Goal: Task Accomplishment & Management: Manage account settings

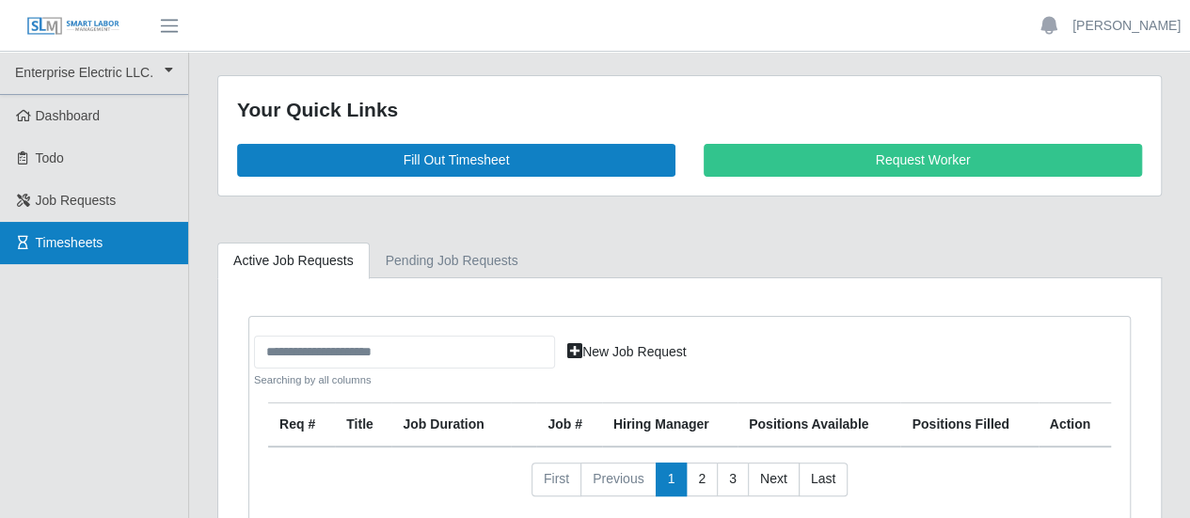
click at [49, 245] on span "Timesheets" at bounding box center [70, 242] width 68 height 15
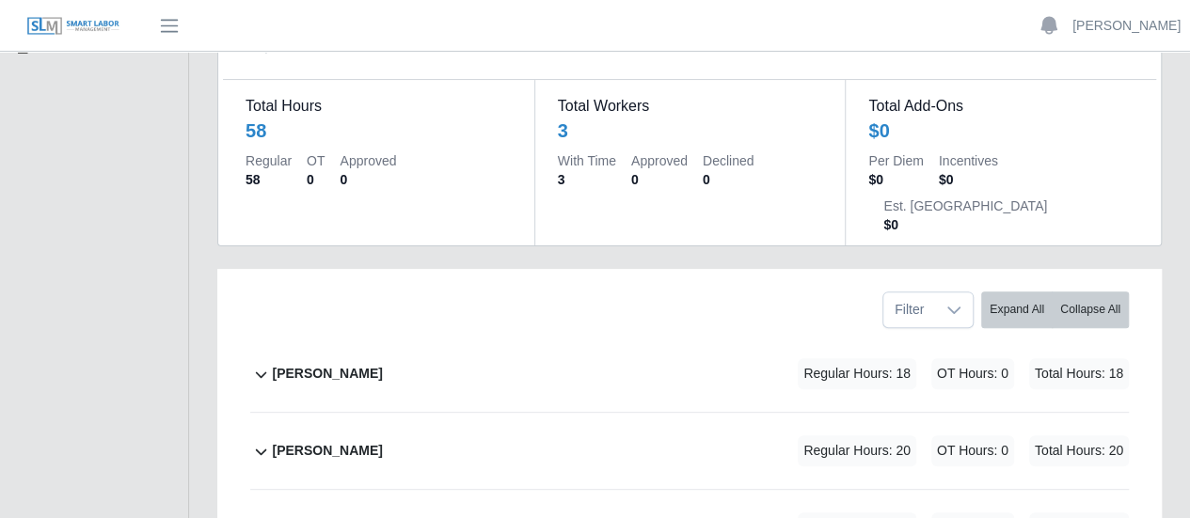
scroll to position [288, 0]
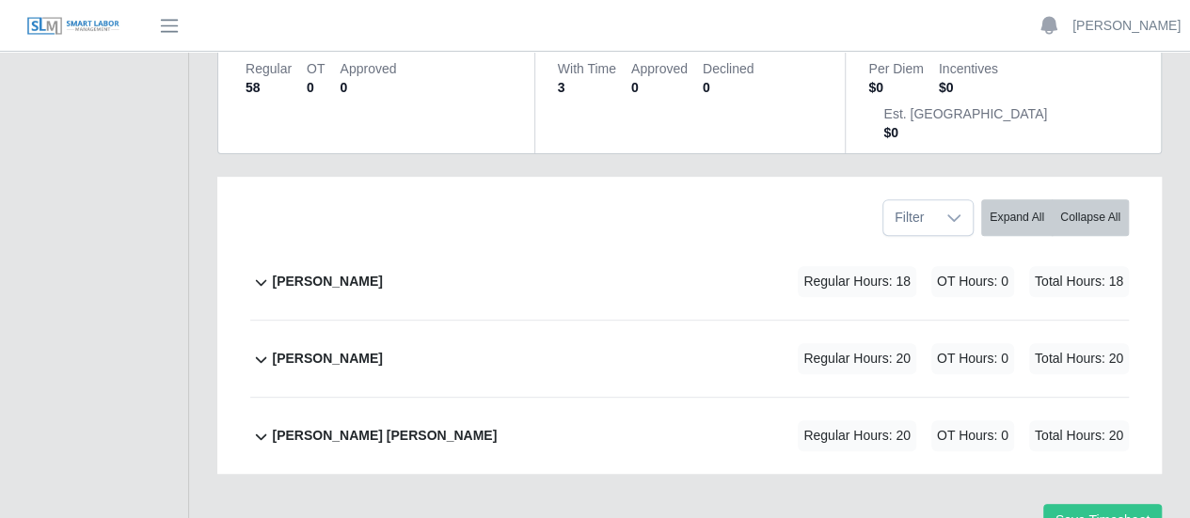
click at [324, 272] on b "Joseph Sanchez" at bounding box center [327, 282] width 110 height 20
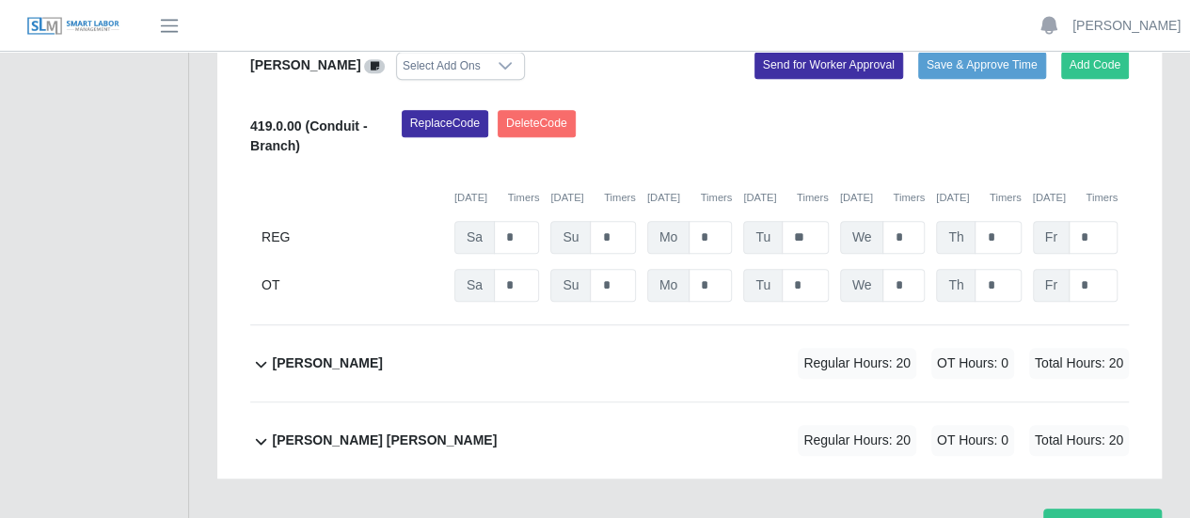
scroll to position [583, 0]
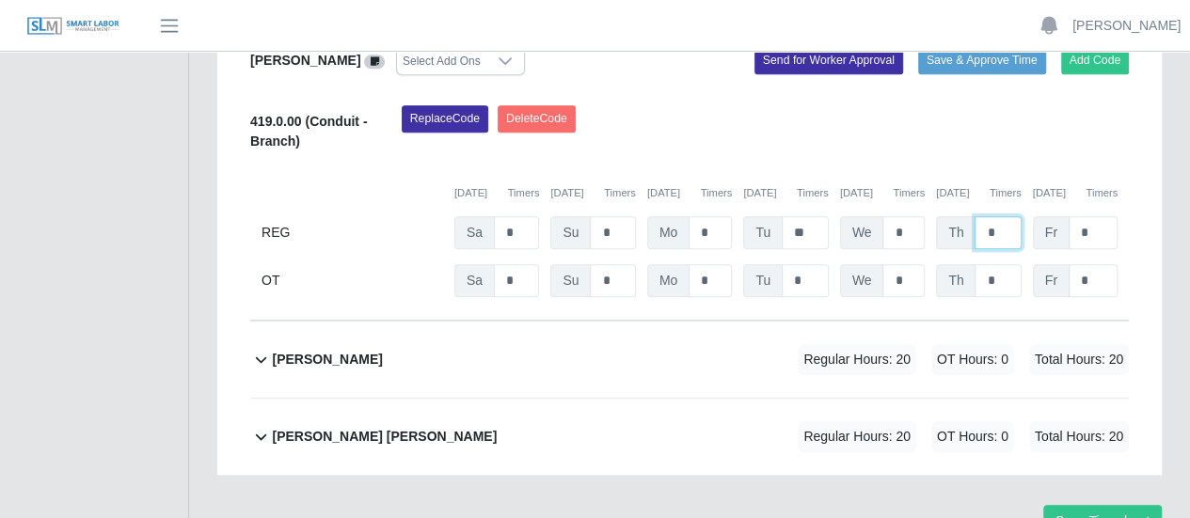
click at [980, 216] on input "*" at bounding box center [998, 232] width 46 height 33
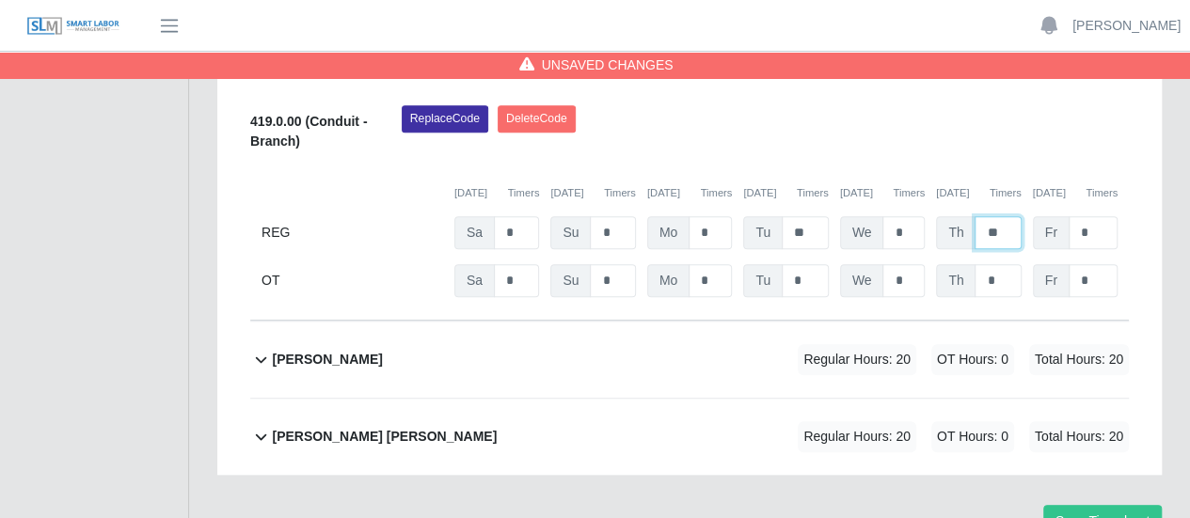
type input "**"
click at [290, 350] on b "Pablo Hernandez" at bounding box center [327, 360] width 110 height 20
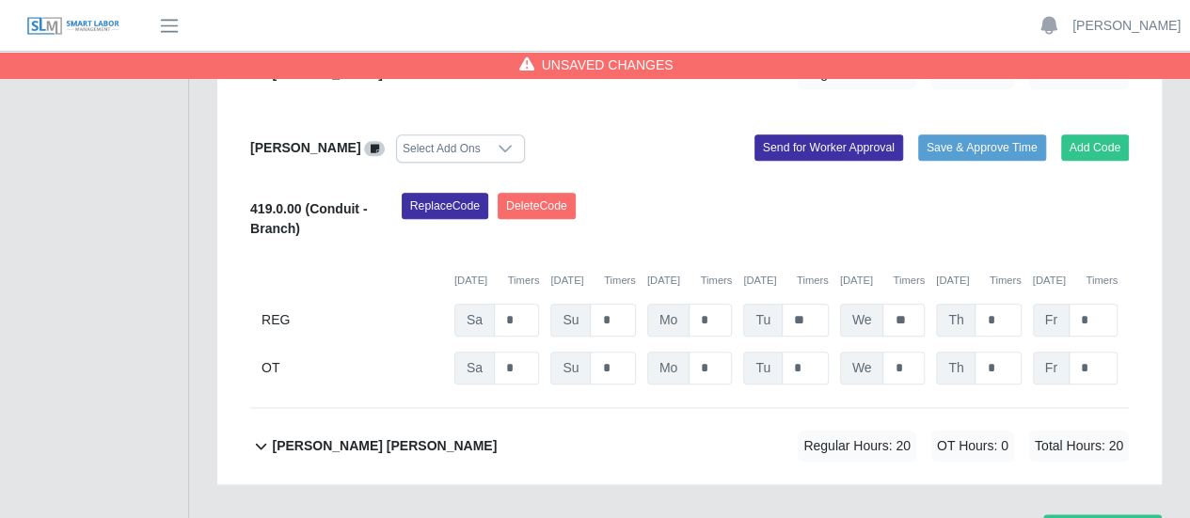
scroll to position [879, 0]
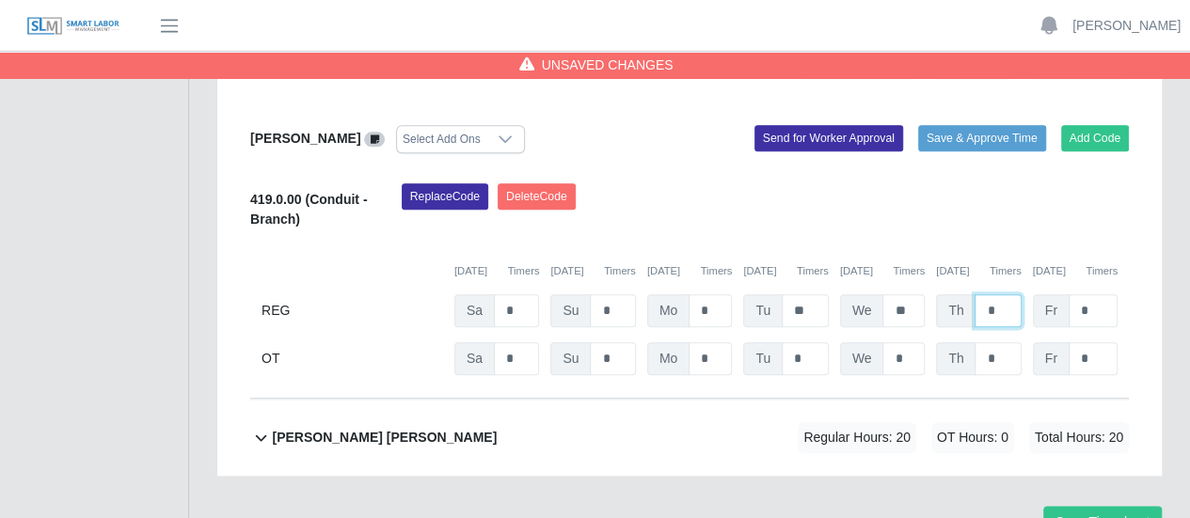
click at [984, 294] on input "*" at bounding box center [998, 310] width 46 height 33
type input "**"
click at [402, 428] on b "Victor Francisco Garcias Perez" at bounding box center [384, 438] width 225 height 20
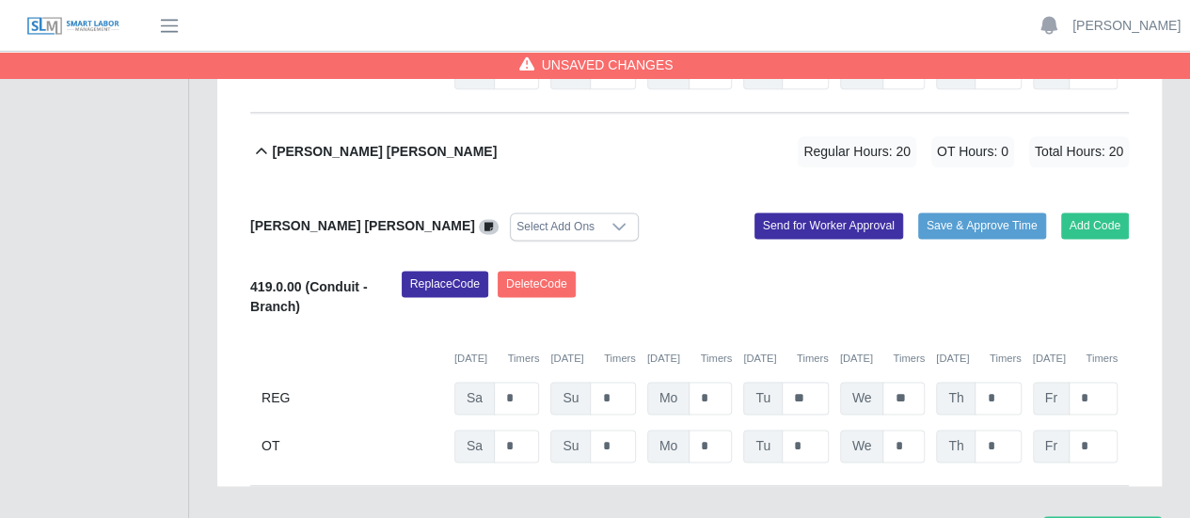
scroll to position [1174, 0]
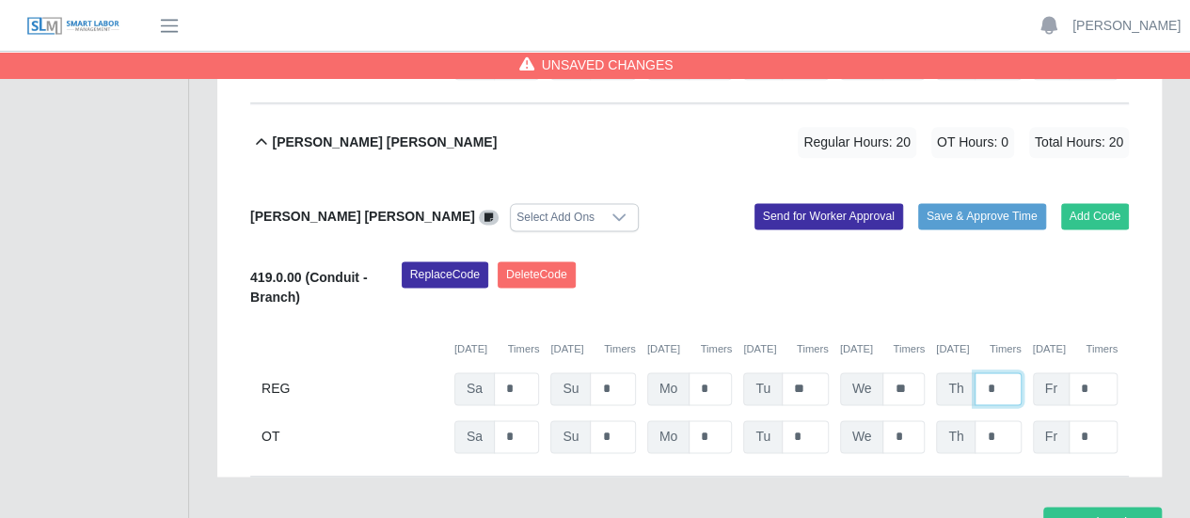
click at [981, 373] on input "*" at bounding box center [998, 389] width 46 height 33
type input "**"
click at [1092, 507] on button "Save Timesheet" at bounding box center [1102, 523] width 119 height 33
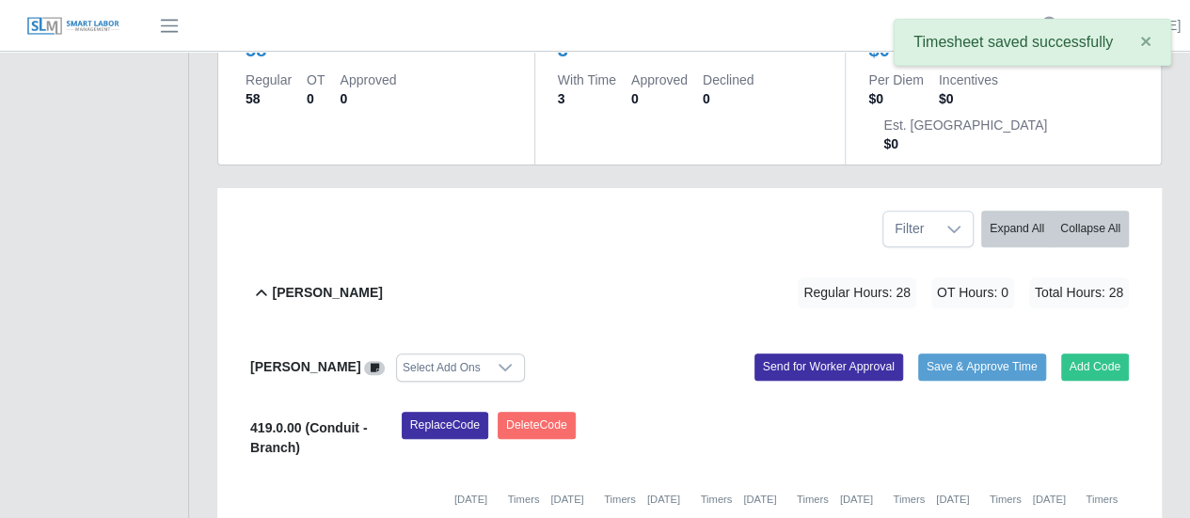
scroll to position [0, 0]
